Goal: Task Accomplishment & Management: Complete application form

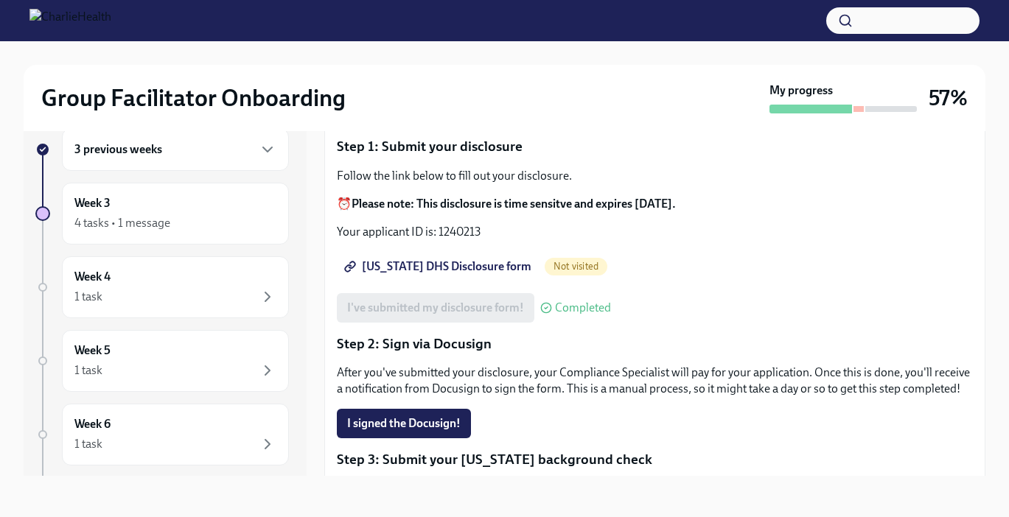
scroll to position [120, 0]
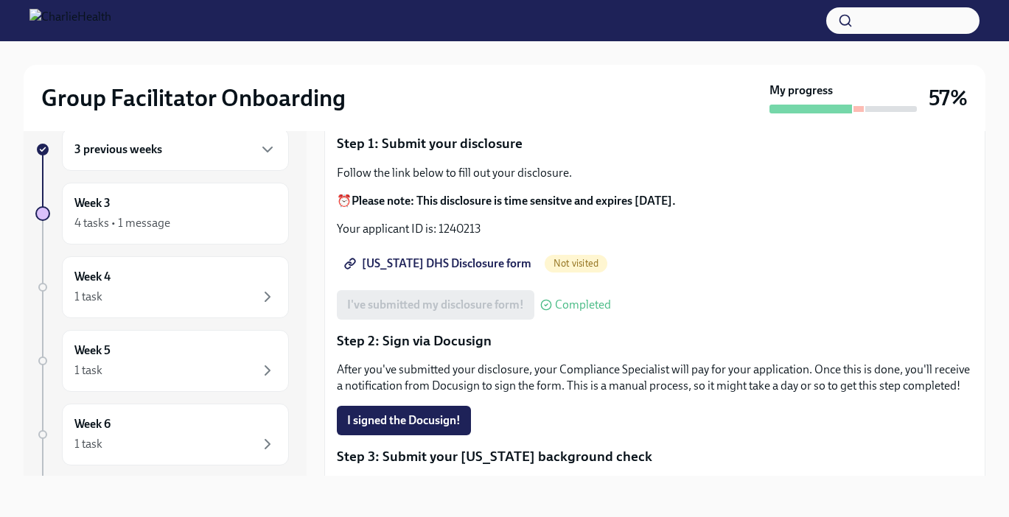
click at [423, 262] on span "[US_STATE] DHS Disclosure form" at bounding box center [439, 263] width 184 height 15
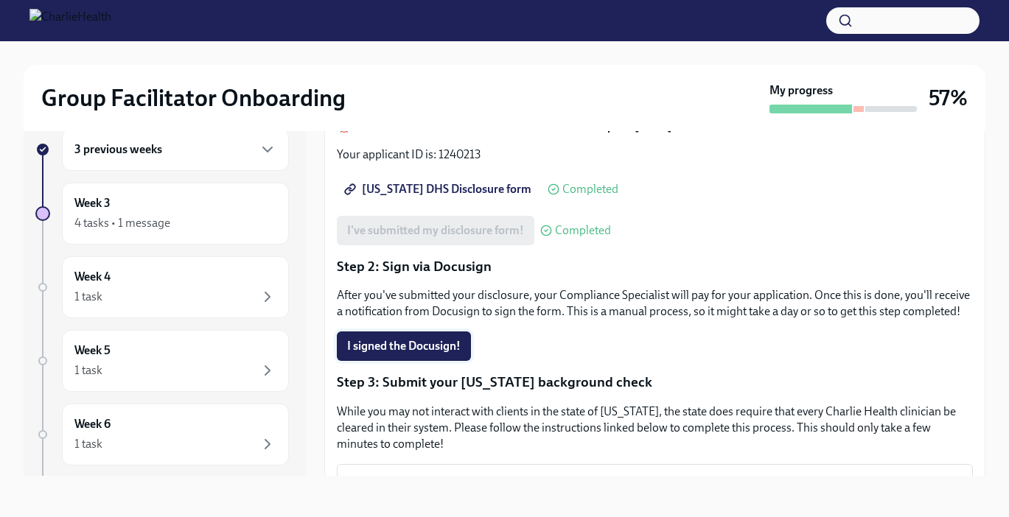
click at [416, 345] on span "I signed the Docusign!" at bounding box center [403, 346] width 113 height 15
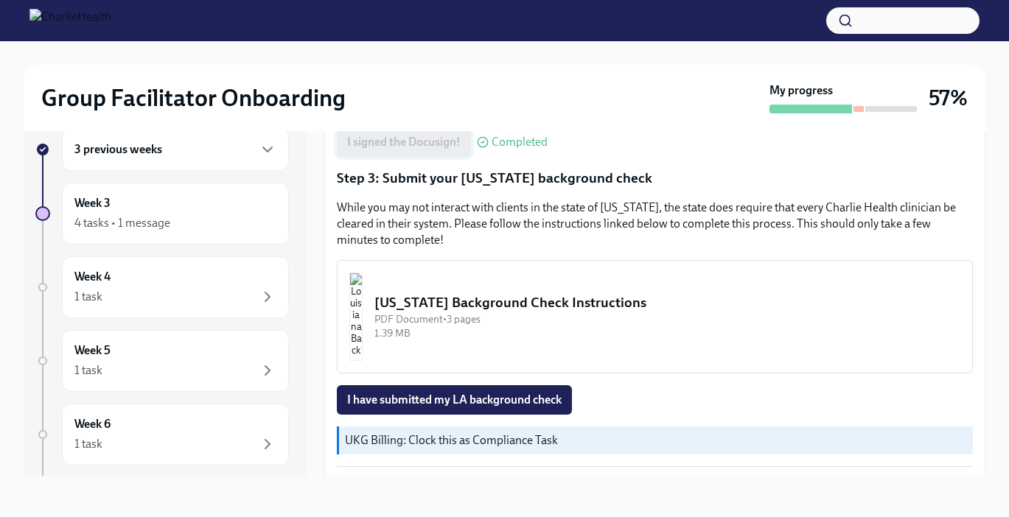
scroll to position [402, 0]
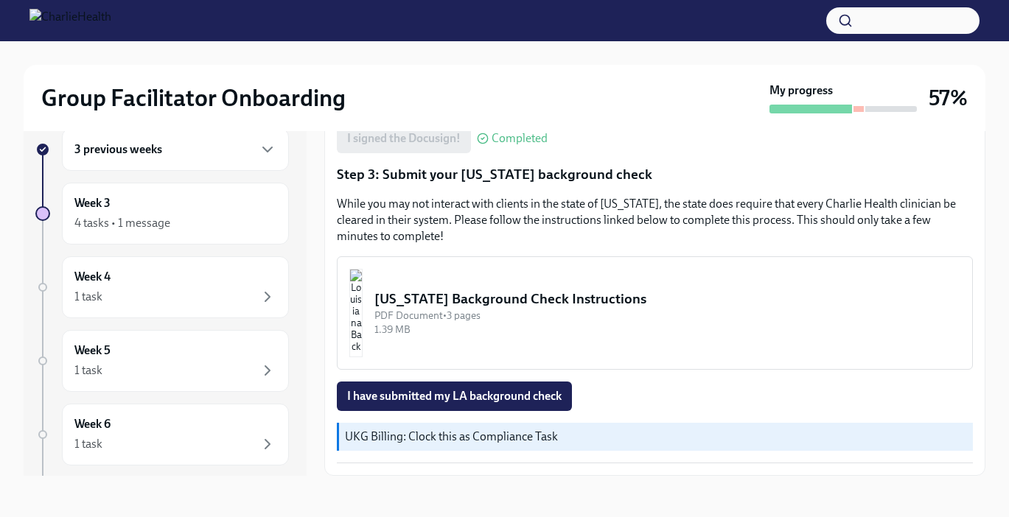
click at [493, 298] on div "[US_STATE] Background Check Instructions" at bounding box center [667, 299] width 586 height 19
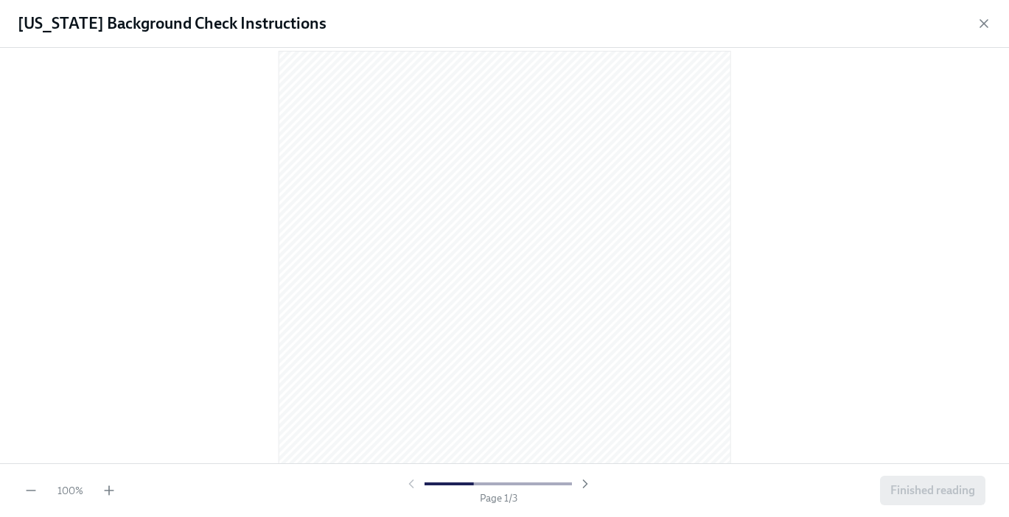
scroll to position [19, 0]
click at [105, 491] on icon "button" at bounding box center [109, 490] width 15 height 15
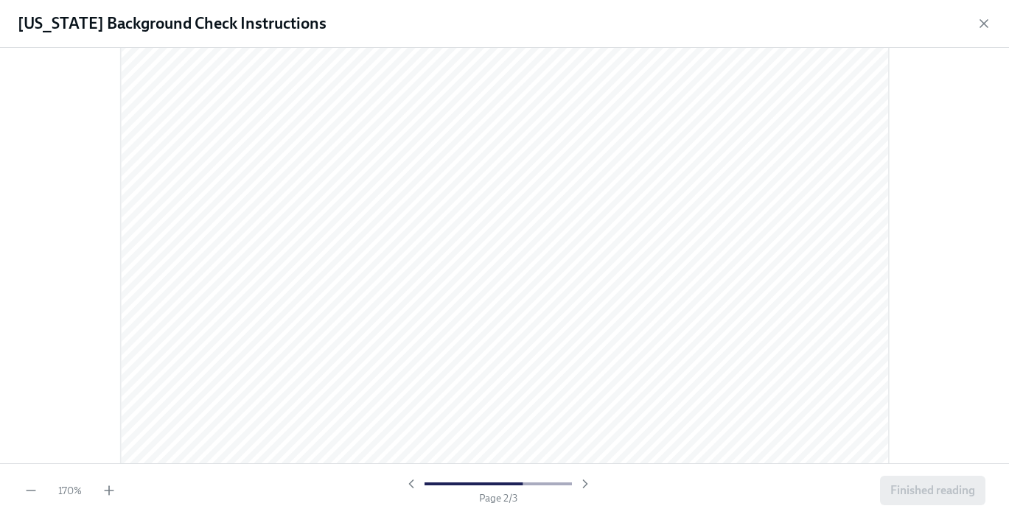
scroll to position [0, 0]
click at [984, 19] on icon "button" at bounding box center [983, 23] width 15 height 15
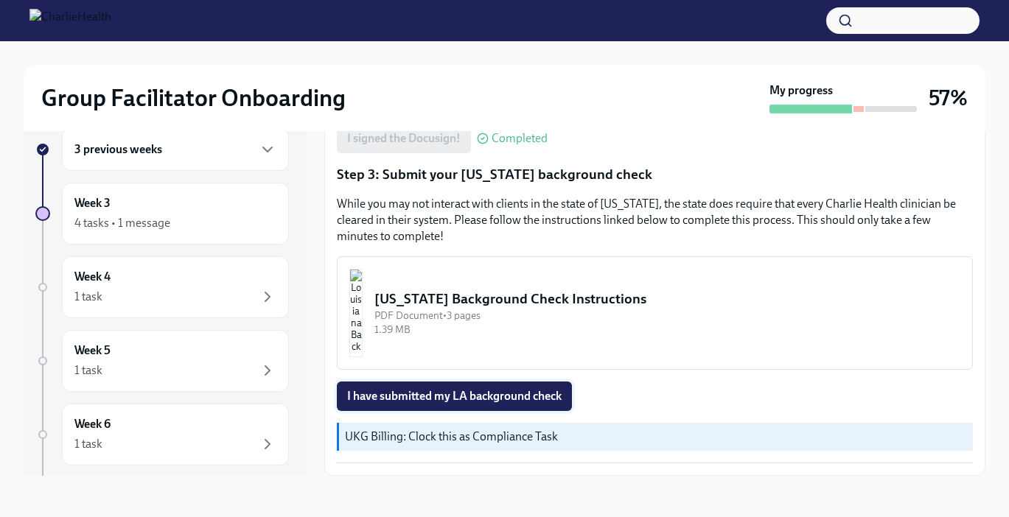
click at [523, 393] on span "I have submitted my LA background check" at bounding box center [454, 396] width 214 height 15
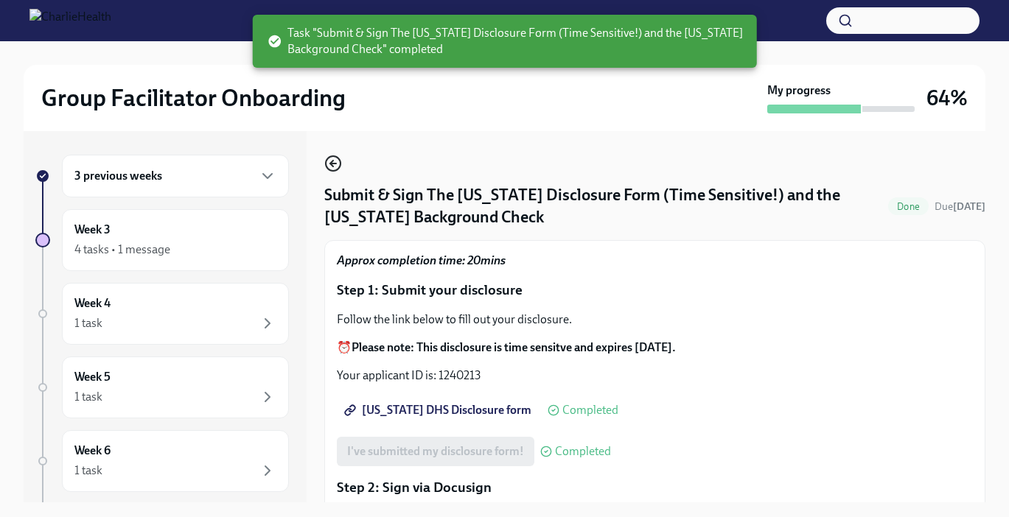
click at [336, 163] on icon "button" at bounding box center [333, 164] width 18 height 18
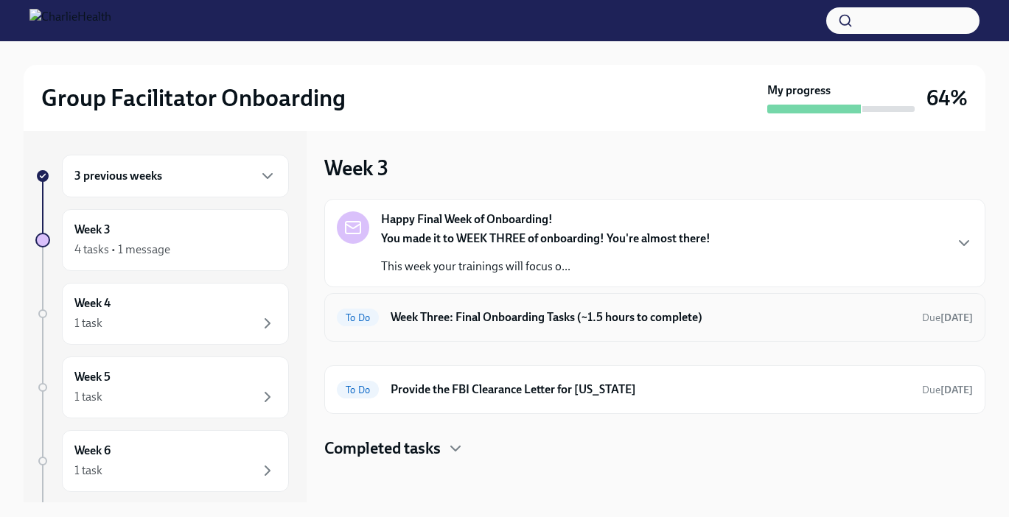
click at [637, 320] on h6 "Week Three: Final Onboarding Tasks (~1.5 hours to complete)" at bounding box center [649, 317] width 519 height 16
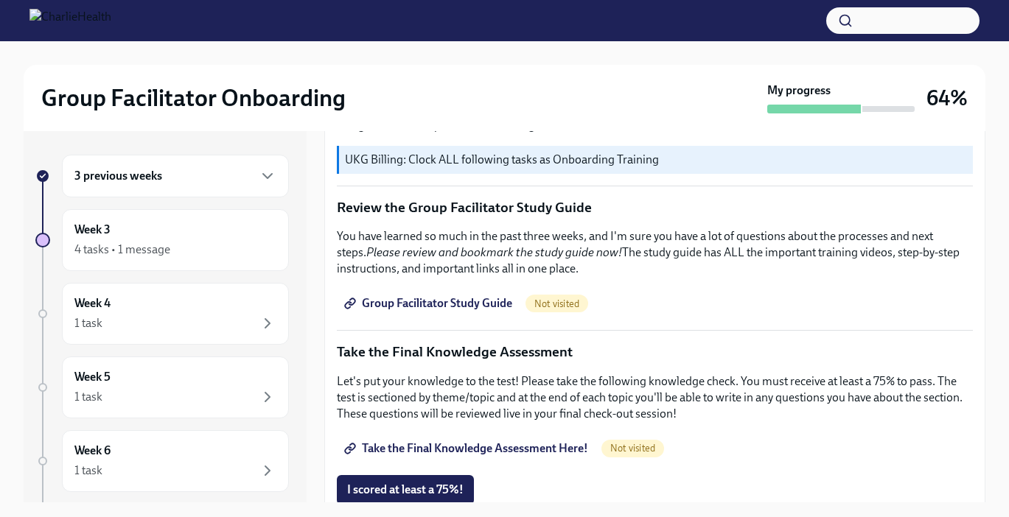
scroll to position [664, 0]
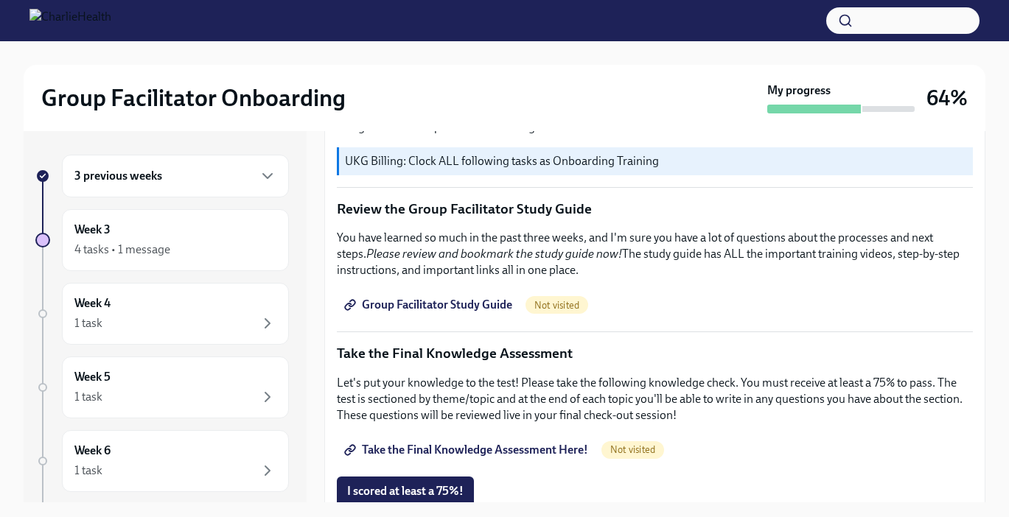
click at [429, 304] on span "Group Facilitator Study Guide" at bounding box center [429, 305] width 165 height 15
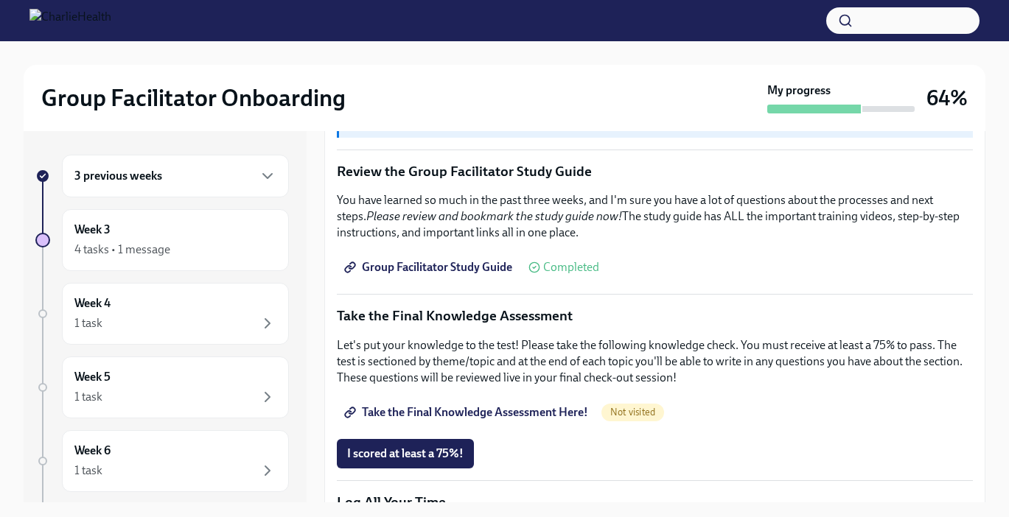
click at [542, 409] on span "Take the Final Knowledge Assessment Here!" at bounding box center [467, 412] width 241 height 15
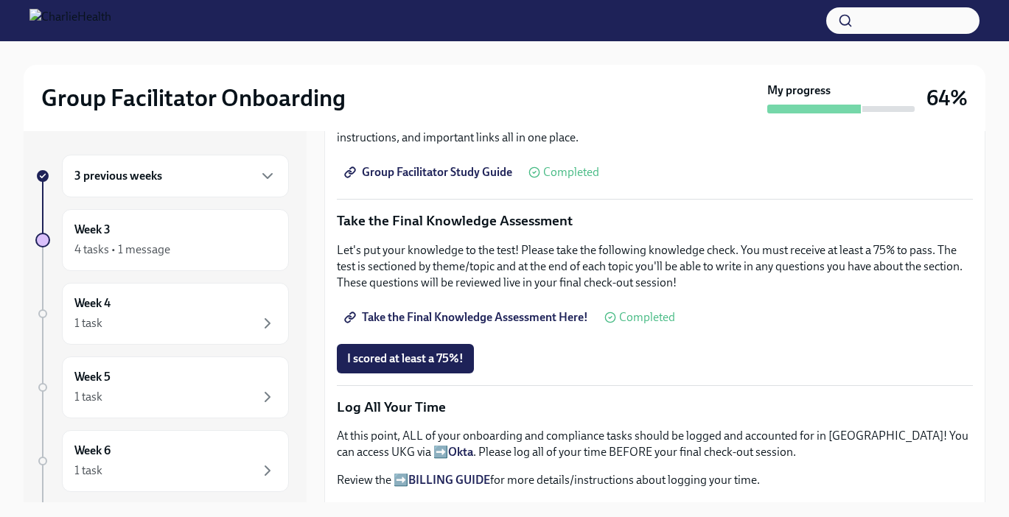
scroll to position [797, 0]
click at [444, 354] on span "I scored at least a 75%!" at bounding box center [405, 358] width 116 height 15
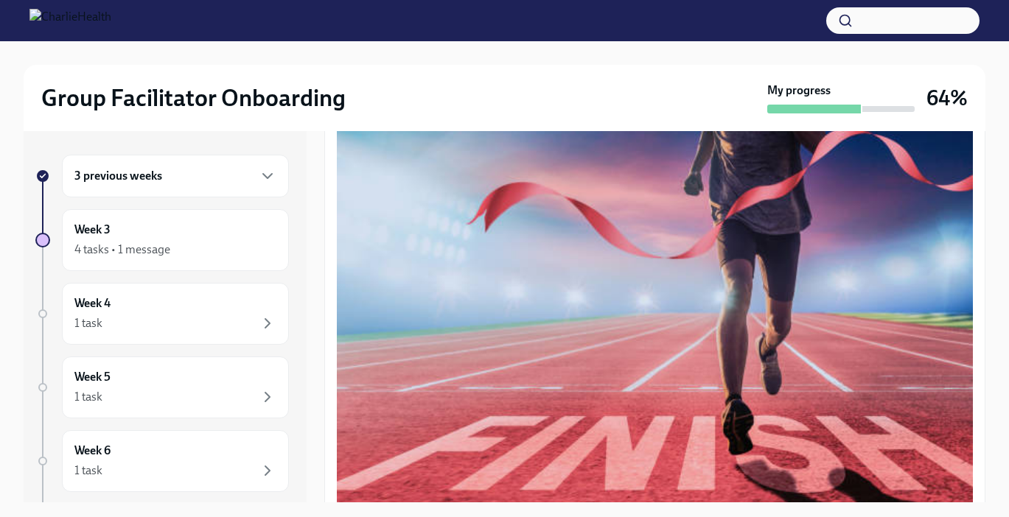
scroll to position [0, 0]
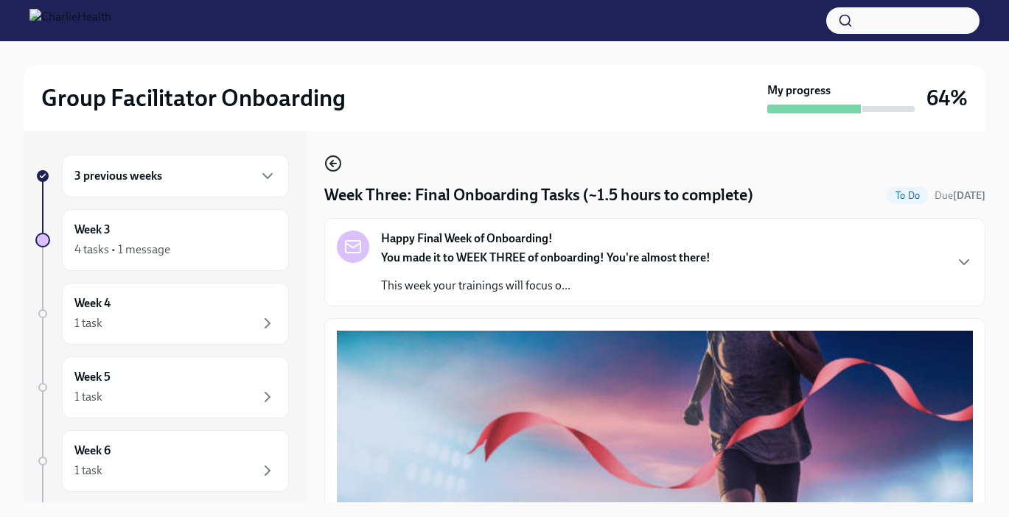
click at [331, 167] on icon "button" at bounding box center [333, 164] width 18 height 18
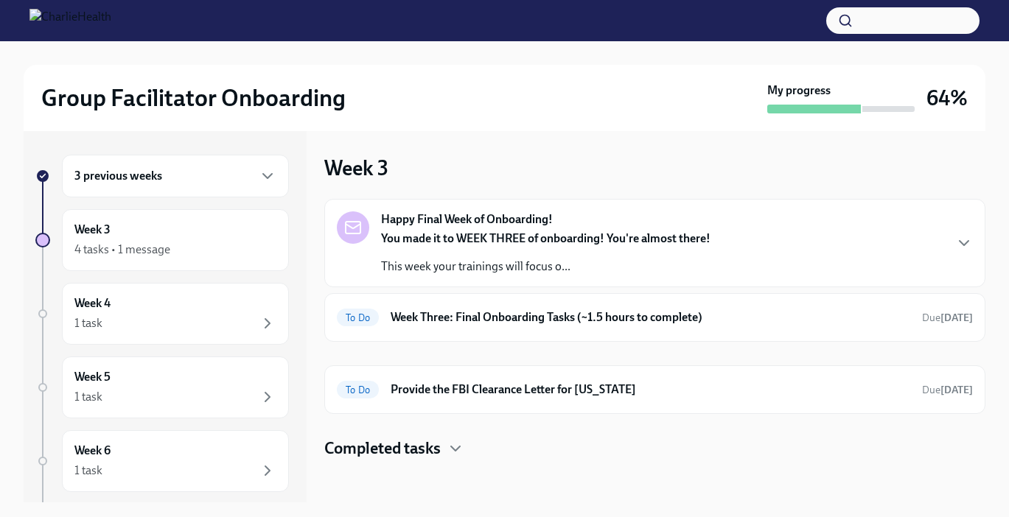
click at [852, 269] on div "Happy Final Week of Onboarding! You made it to WEEK THREE of onboarding! You're…" at bounding box center [655, 242] width 636 height 63
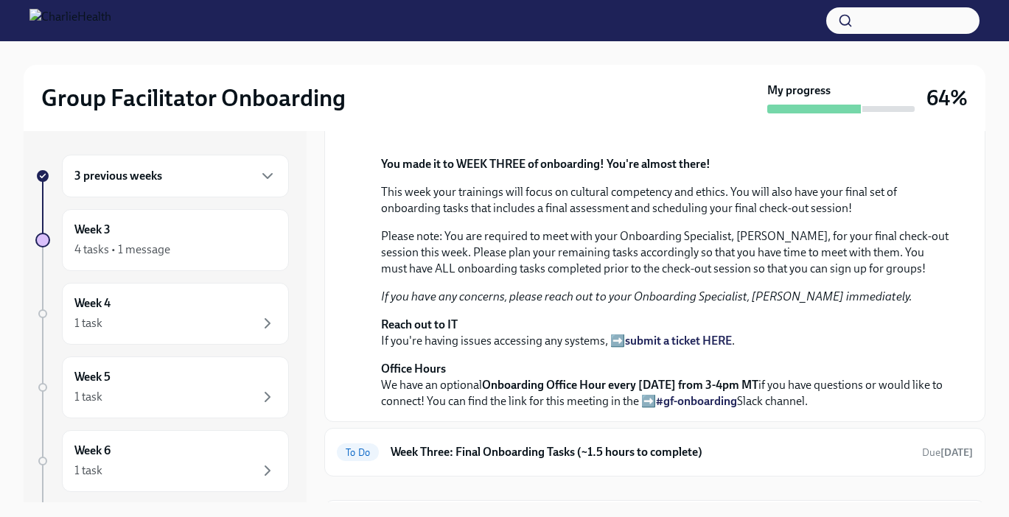
scroll to position [53, 0]
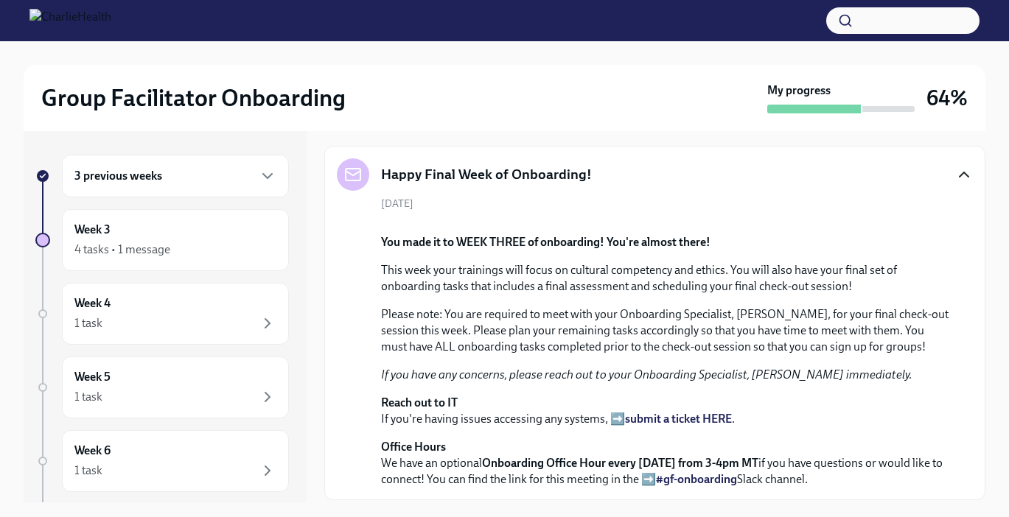
click at [964, 167] on icon "button" at bounding box center [964, 175] width 18 height 18
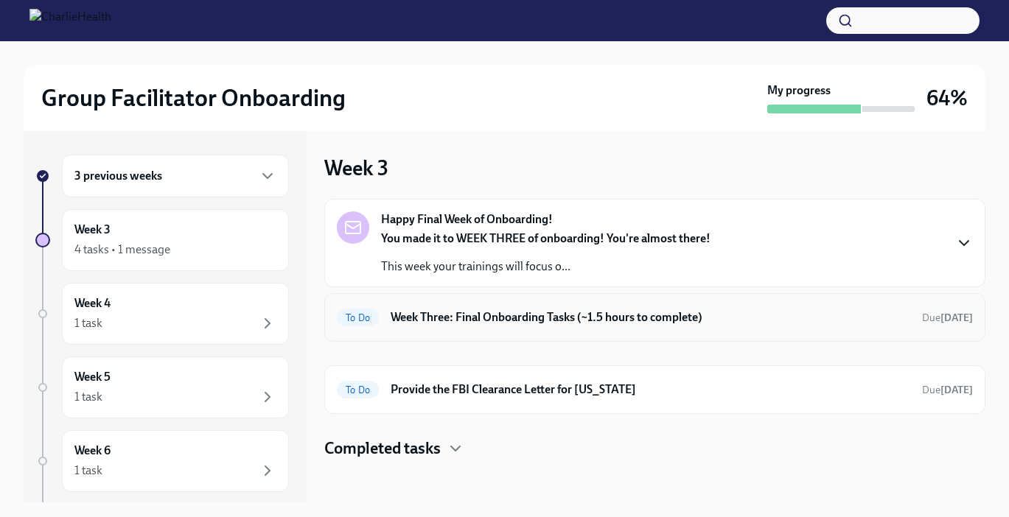
click at [668, 316] on h6 "Week Three: Final Onboarding Tasks (~1.5 hours to complete)" at bounding box center [649, 317] width 519 height 16
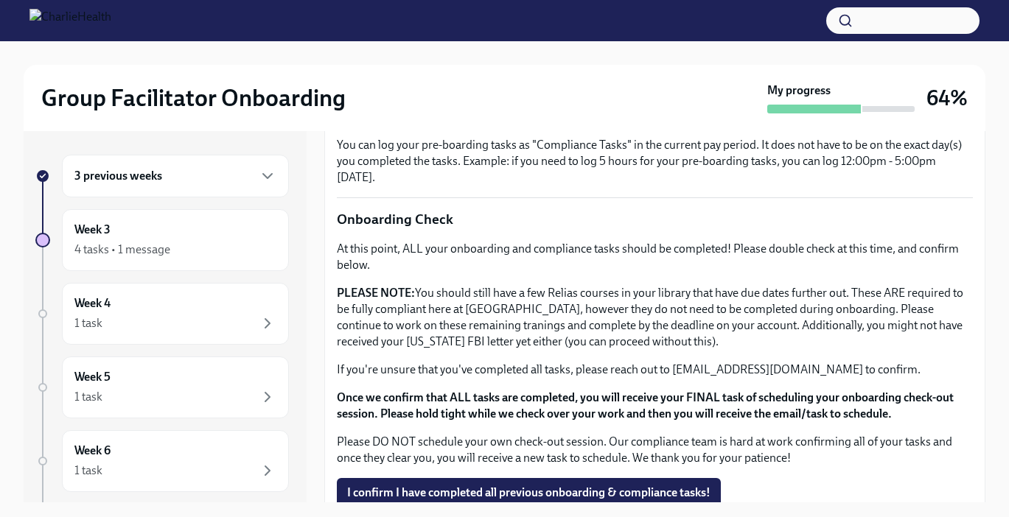
scroll to position [1221, 0]
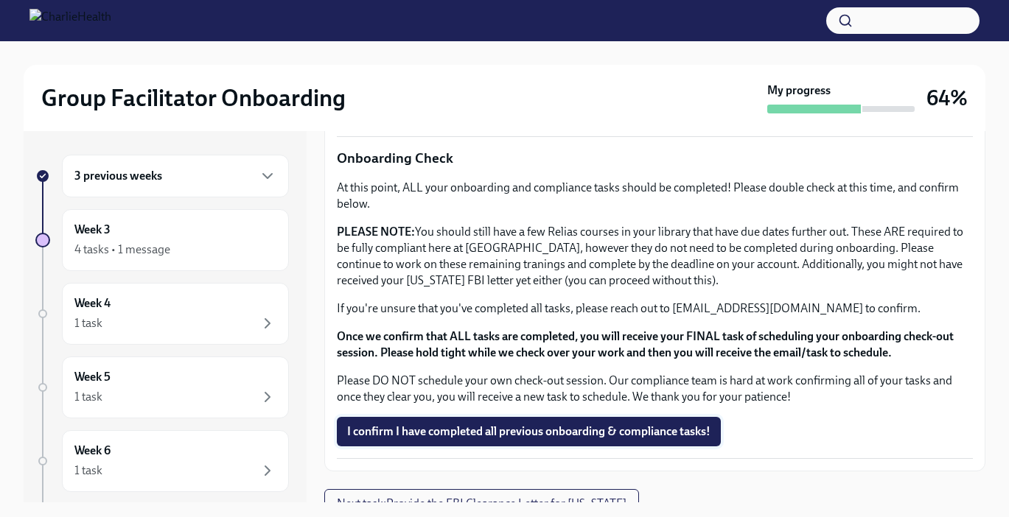
click at [547, 424] on span "I confirm I have completed all previous onboarding & compliance tasks!" at bounding box center [528, 431] width 363 height 15
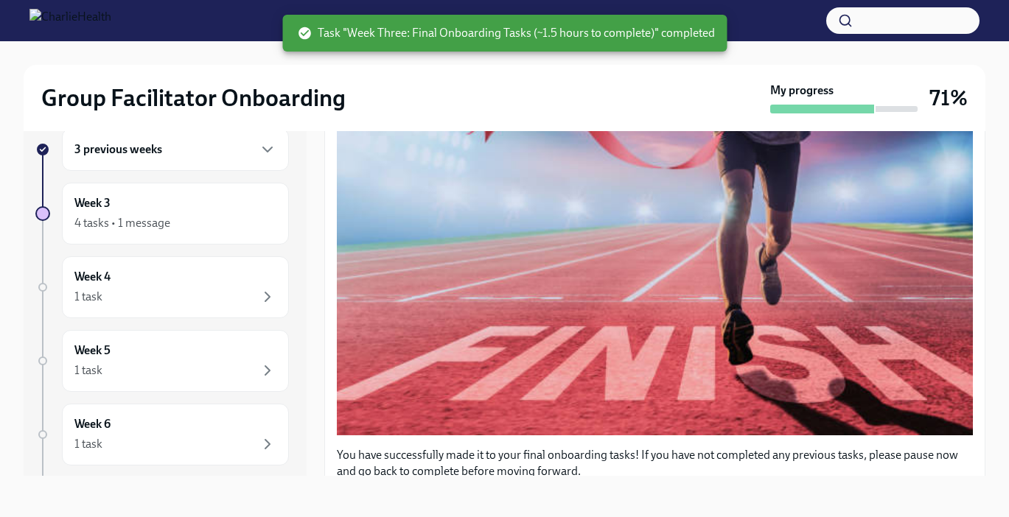
scroll to position [0, 0]
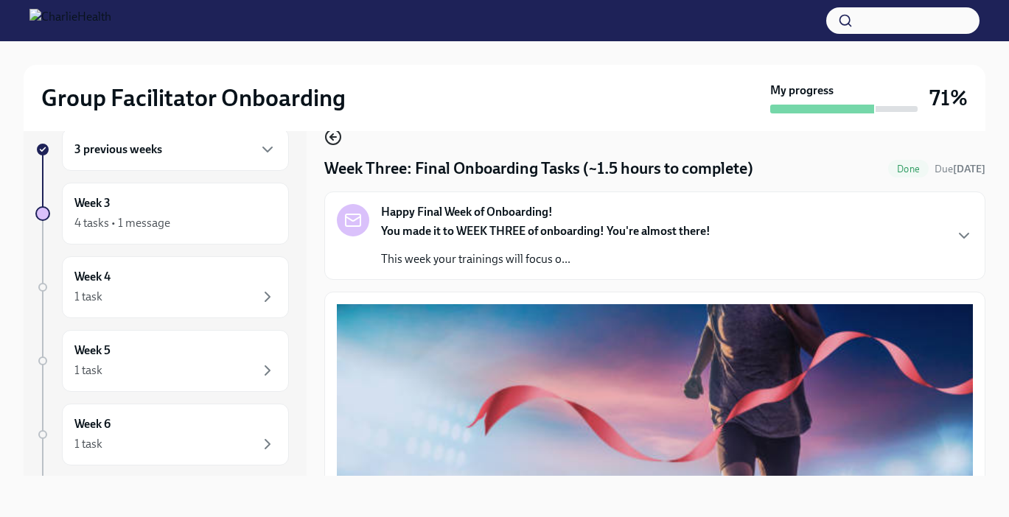
click at [338, 143] on icon "button" at bounding box center [333, 137] width 18 height 18
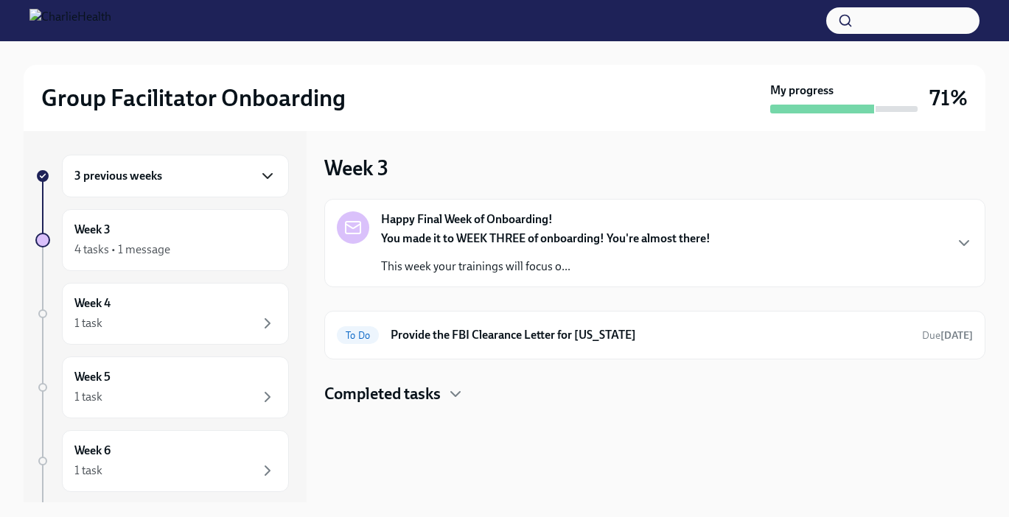
click at [267, 175] on icon "button" at bounding box center [268, 176] width 18 height 18
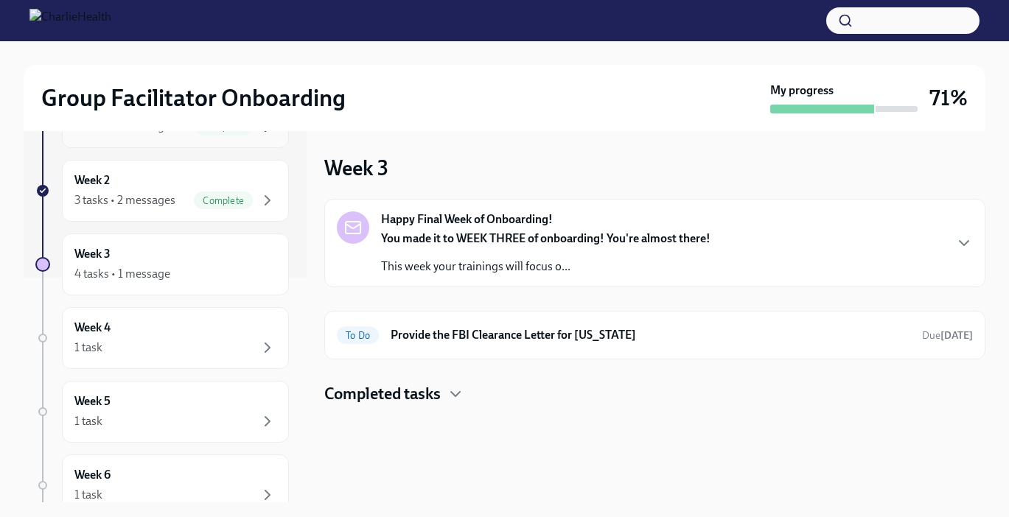
scroll to position [225, 0]
click at [246, 265] on div "4 tasks • 1 message" at bounding box center [175, 274] width 202 height 18
click at [167, 263] on div "Week 3 4 tasks • 1 message" at bounding box center [175, 263] width 202 height 37
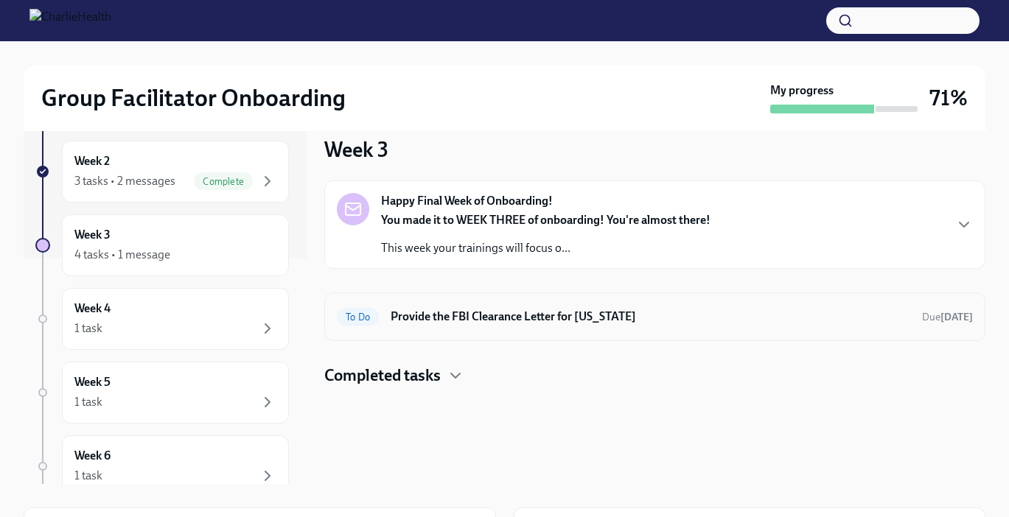
scroll to position [18, 0]
click at [458, 372] on icon "button" at bounding box center [455, 377] width 18 height 18
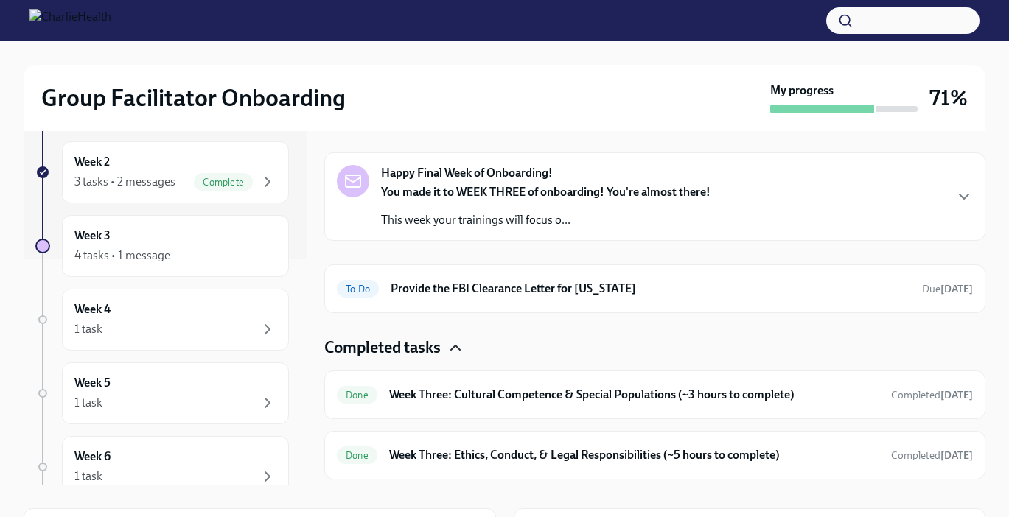
scroll to position [0, 0]
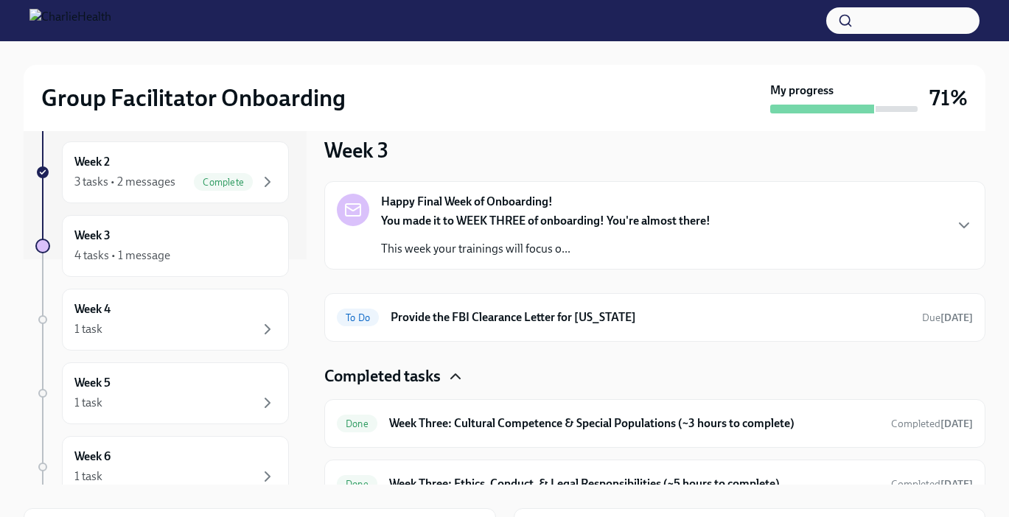
click at [452, 377] on icon "button" at bounding box center [455, 377] width 18 height 18
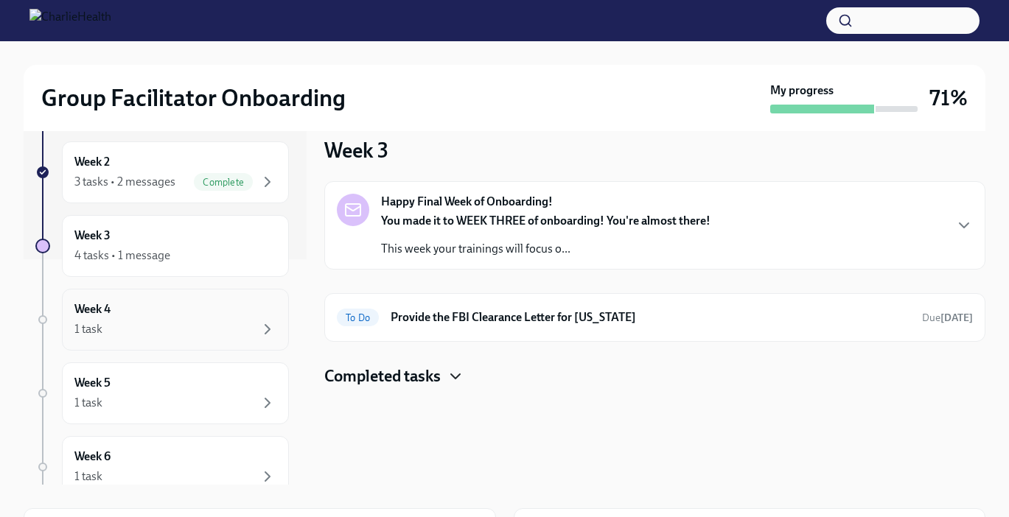
click at [223, 321] on div "1 task" at bounding box center [175, 330] width 202 height 18
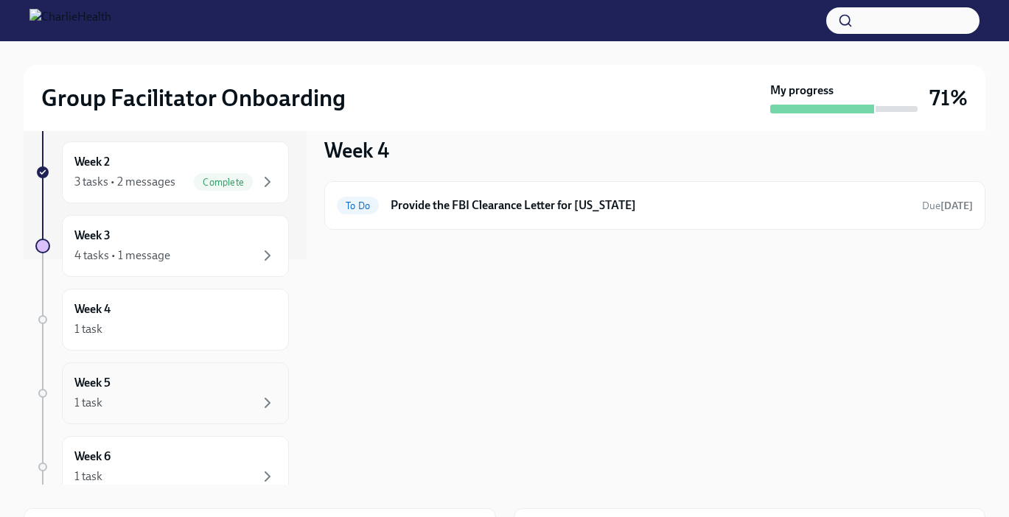
click at [215, 374] on div "Week 5 1 task" at bounding box center [175, 393] width 227 height 62
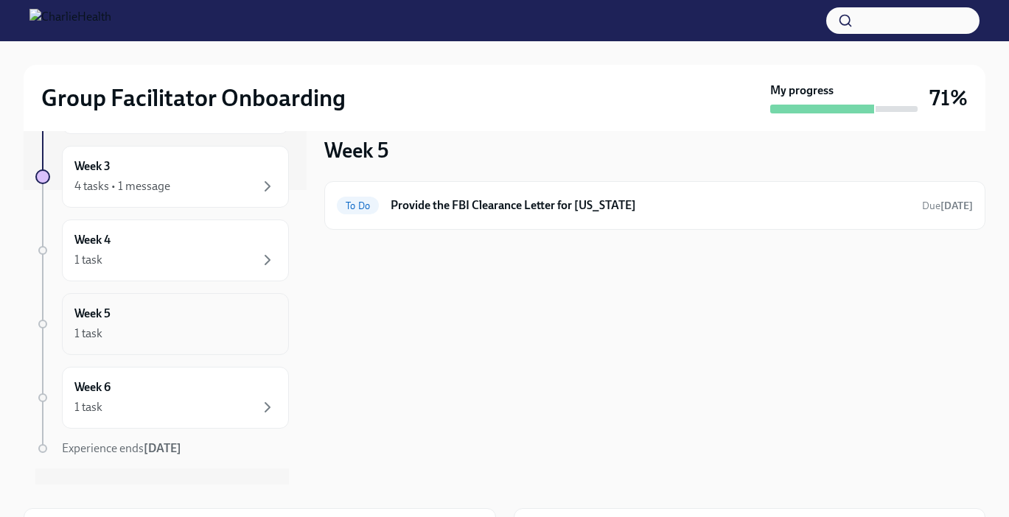
scroll to position [326, 0]
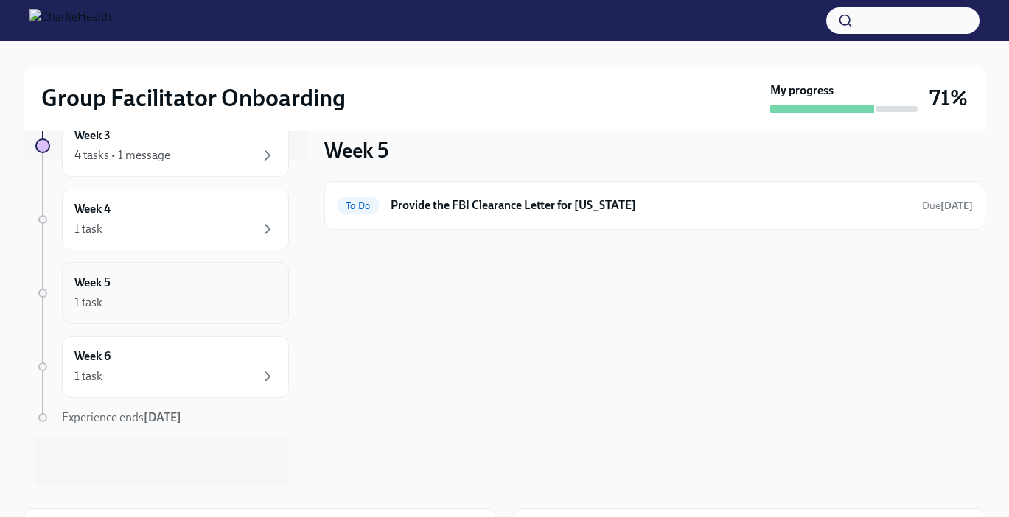
click at [215, 374] on div "1 task" at bounding box center [175, 377] width 202 height 18
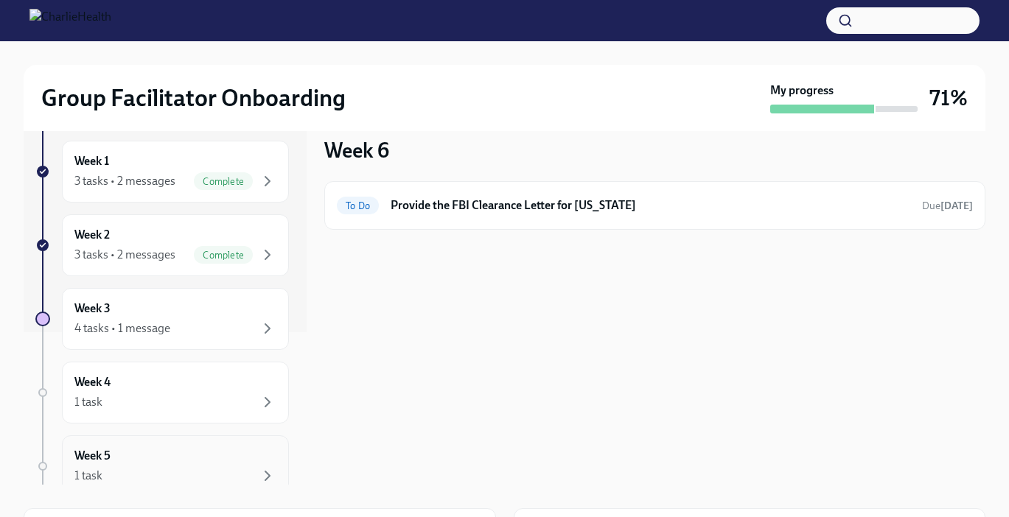
scroll to position [134, 0]
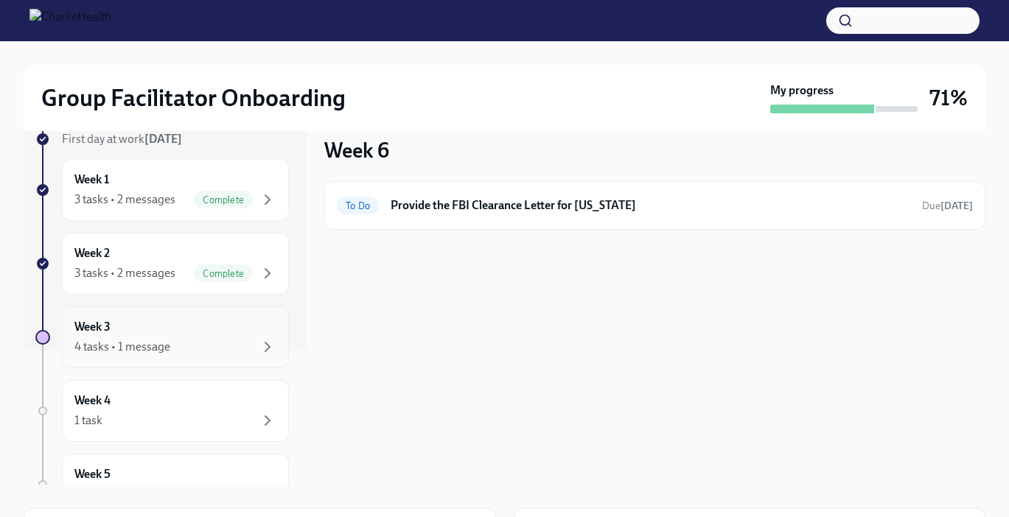
click at [228, 340] on div "4 tasks • 1 message" at bounding box center [175, 347] width 202 height 18
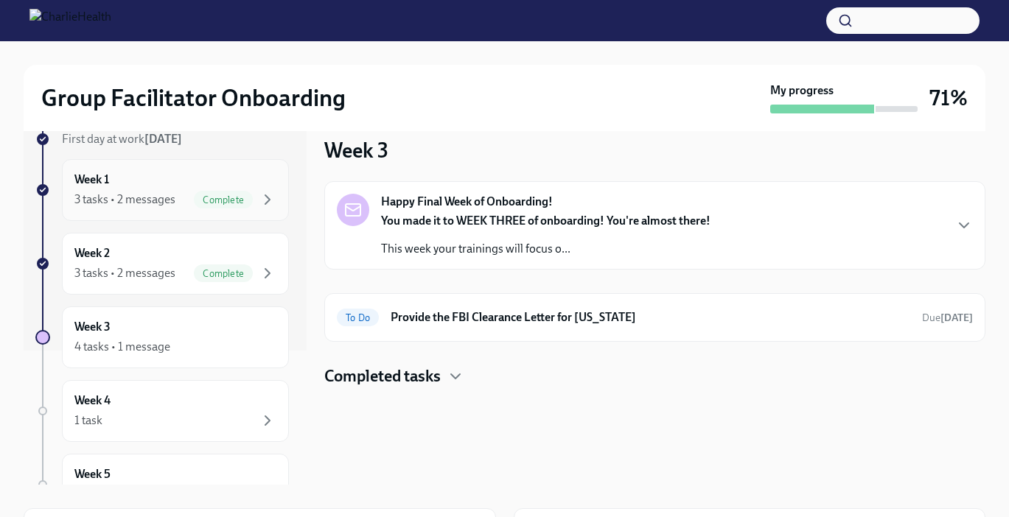
click at [152, 183] on div "Week 1 3 tasks • 2 messages Complete" at bounding box center [175, 190] width 202 height 37
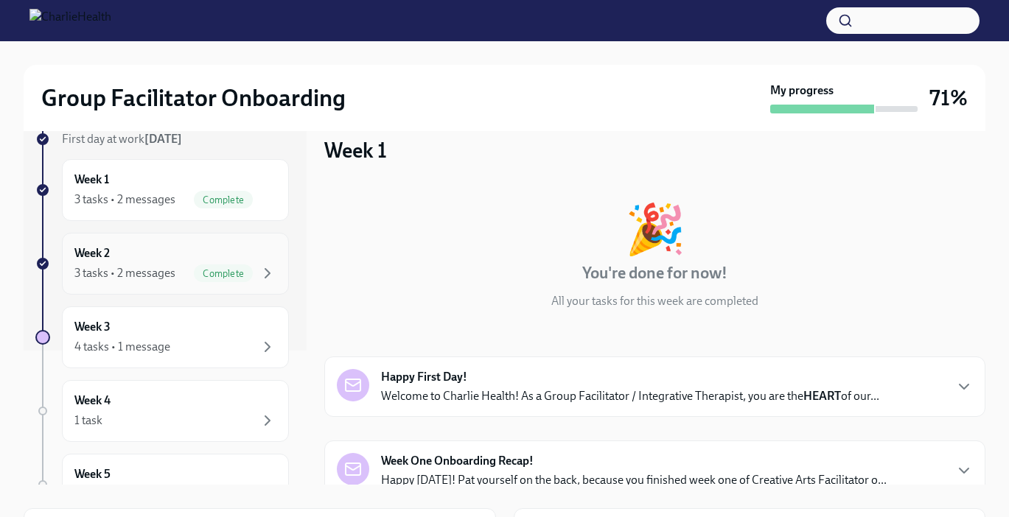
click at [147, 278] on div "3 tasks • 2 messages" at bounding box center [124, 273] width 101 height 16
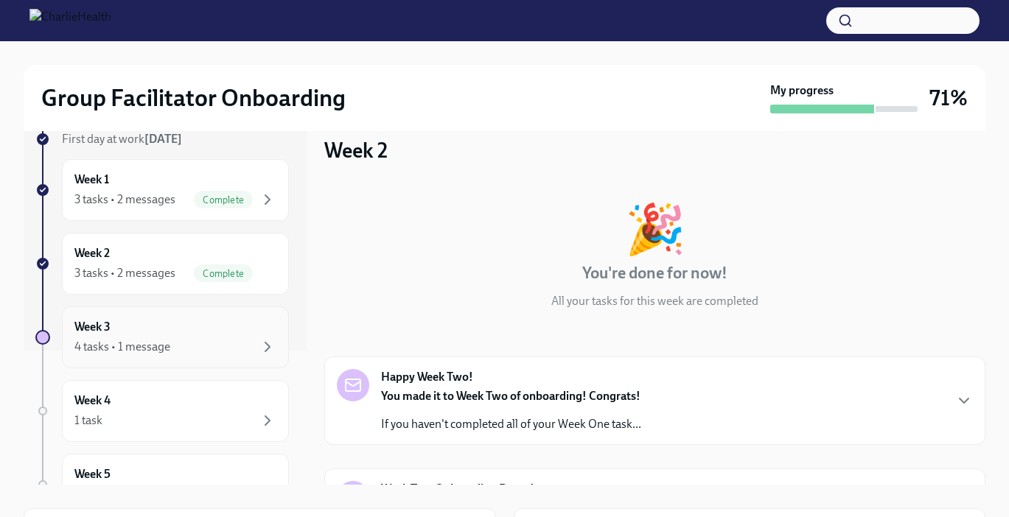
click at [158, 317] on div "Week 3 4 tasks • 1 message" at bounding box center [175, 338] width 227 height 62
